Goal: Task Accomplishment & Management: Use online tool/utility

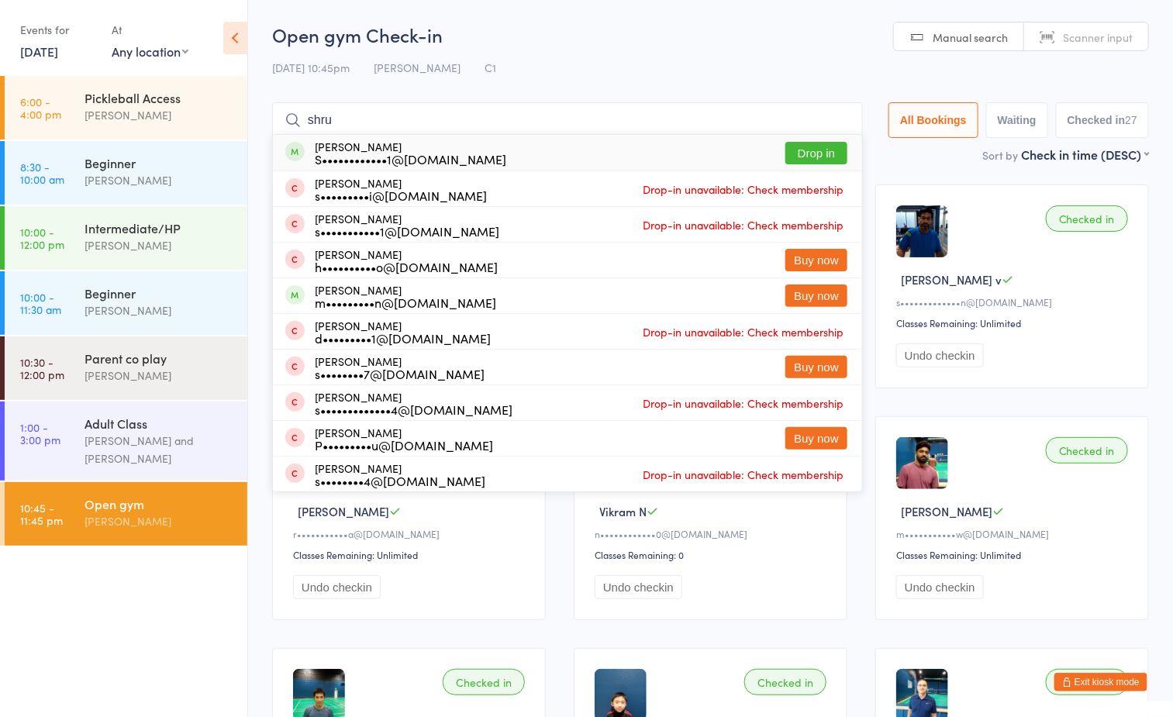
type input "shru"
click at [787, 150] on button "Drop in" at bounding box center [816, 153] width 62 height 22
